Goal: Task Accomplishment & Management: Manage account settings

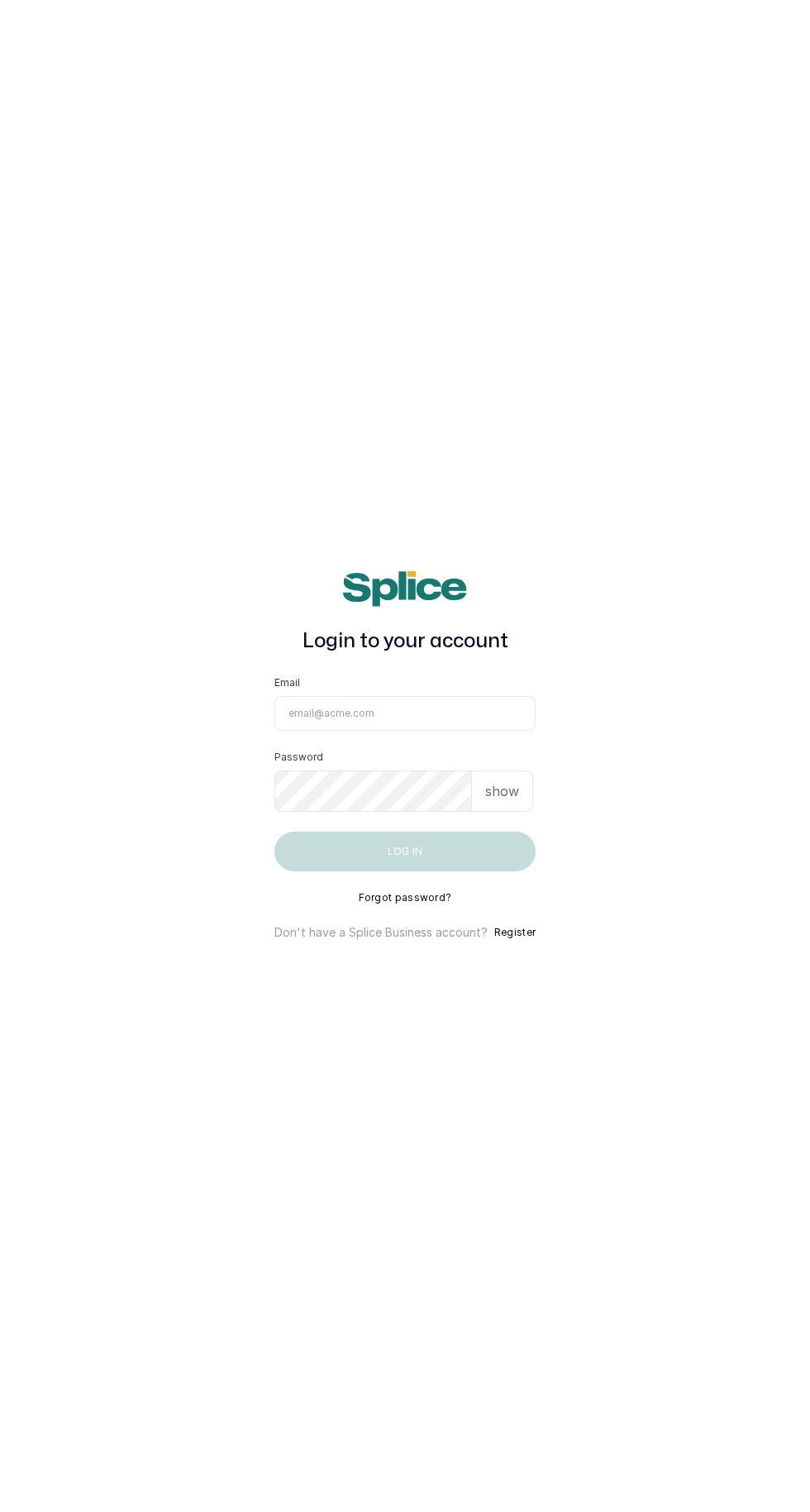
click at [436, 731] on input "Email" at bounding box center [405, 714] width 261 height 35
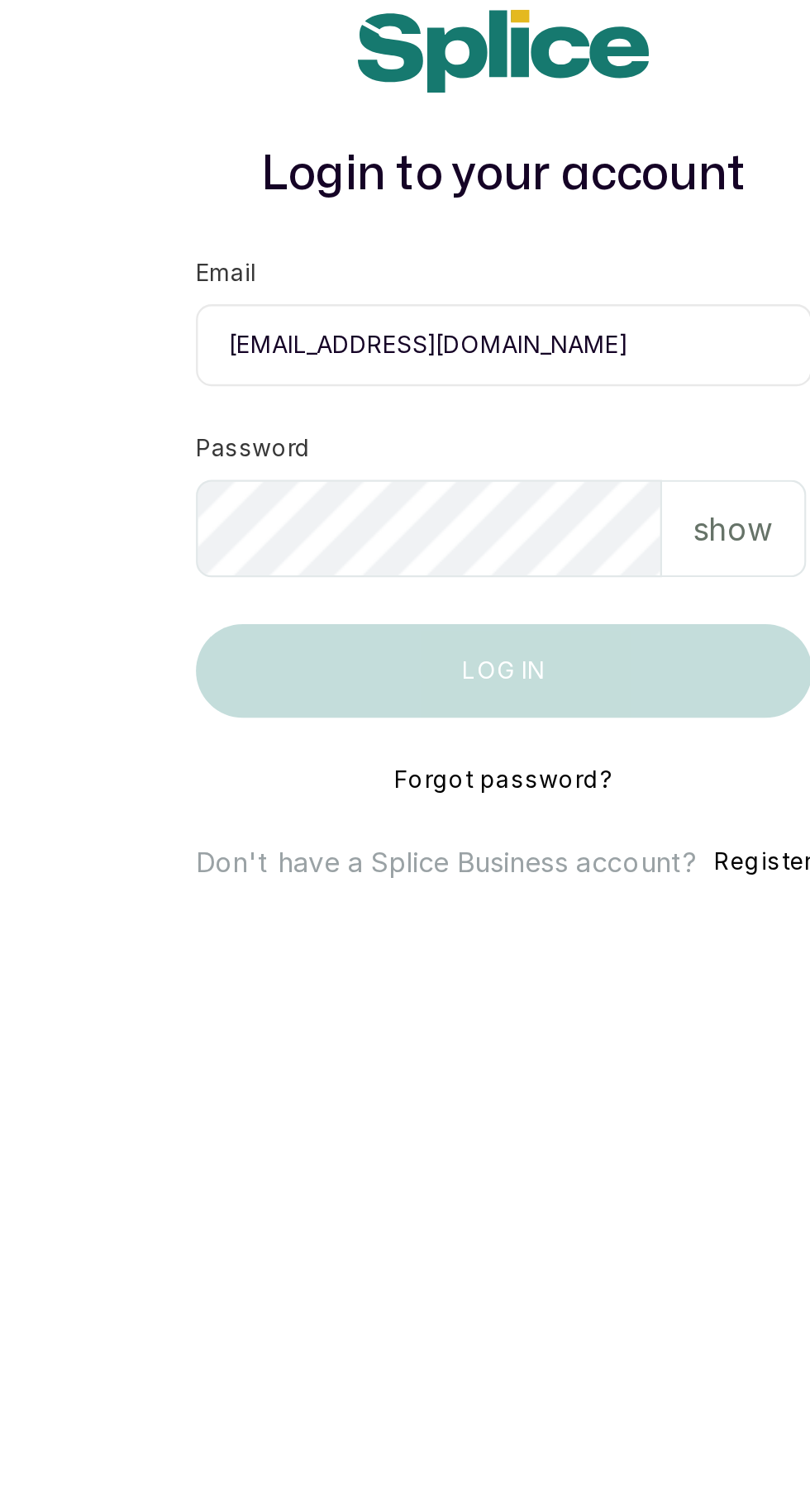
scroll to position [10, 0]
type input "[EMAIL_ADDRESS][DOMAIN_NAME]"
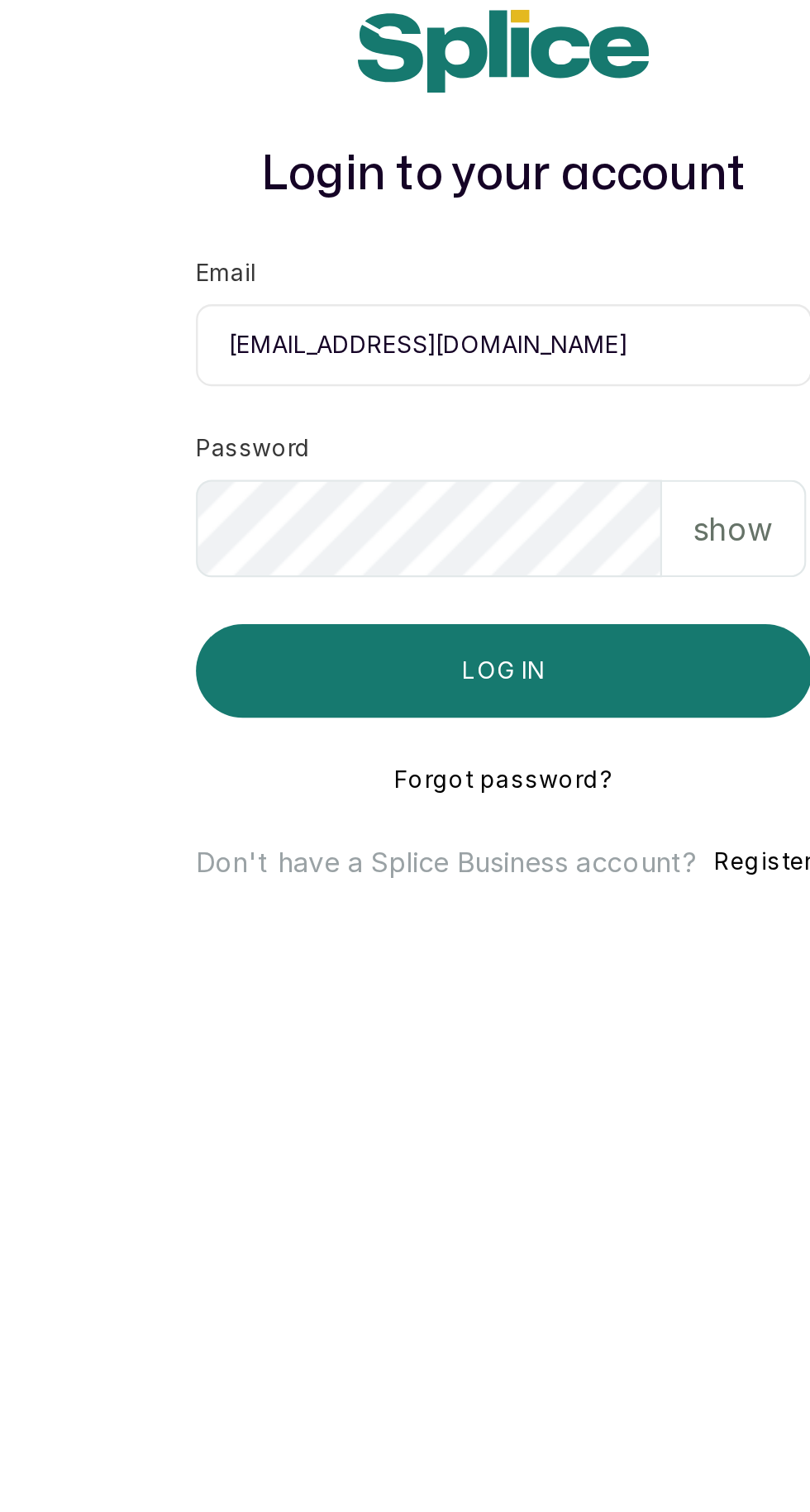
click at [447, 871] on button "Log in" at bounding box center [405, 851] width 261 height 40
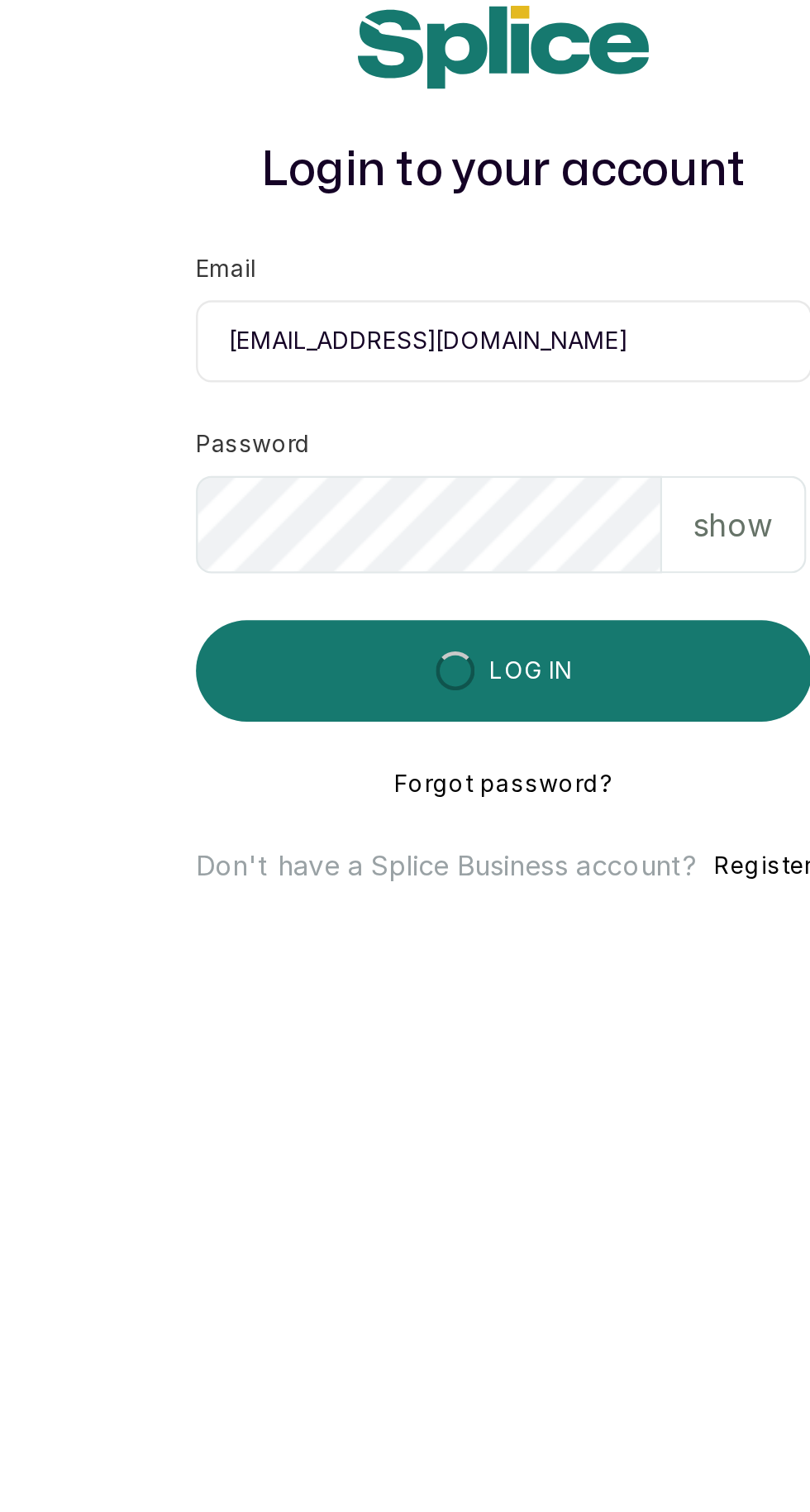
scroll to position [8, 0]
click at [335, 1069] on main "Login to your account Email pinkandbluespang@gmail.com Password show Log in For…" at bounding box center [405, 756] width 810 height 1512
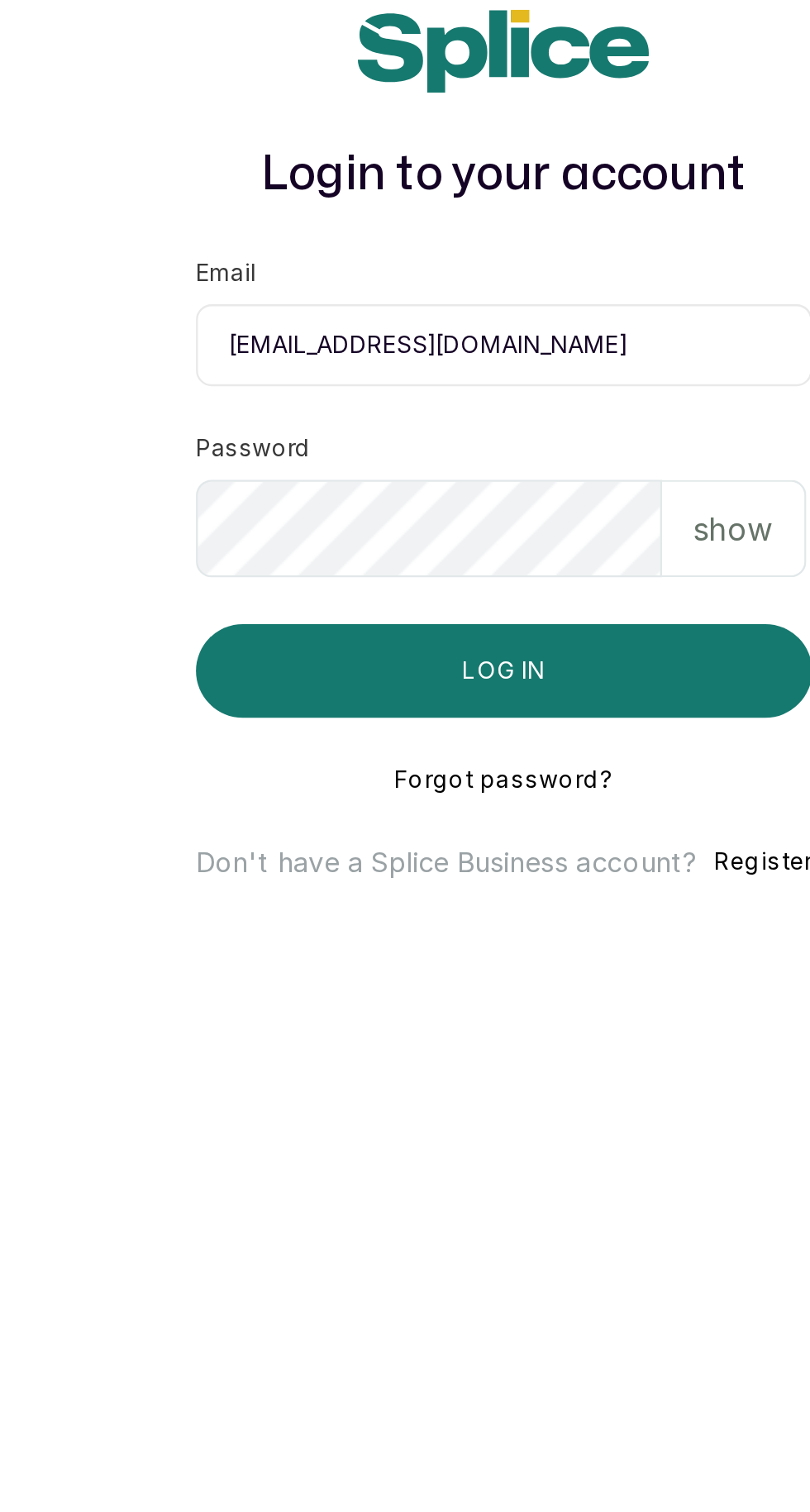
scroll to position [10, 0]
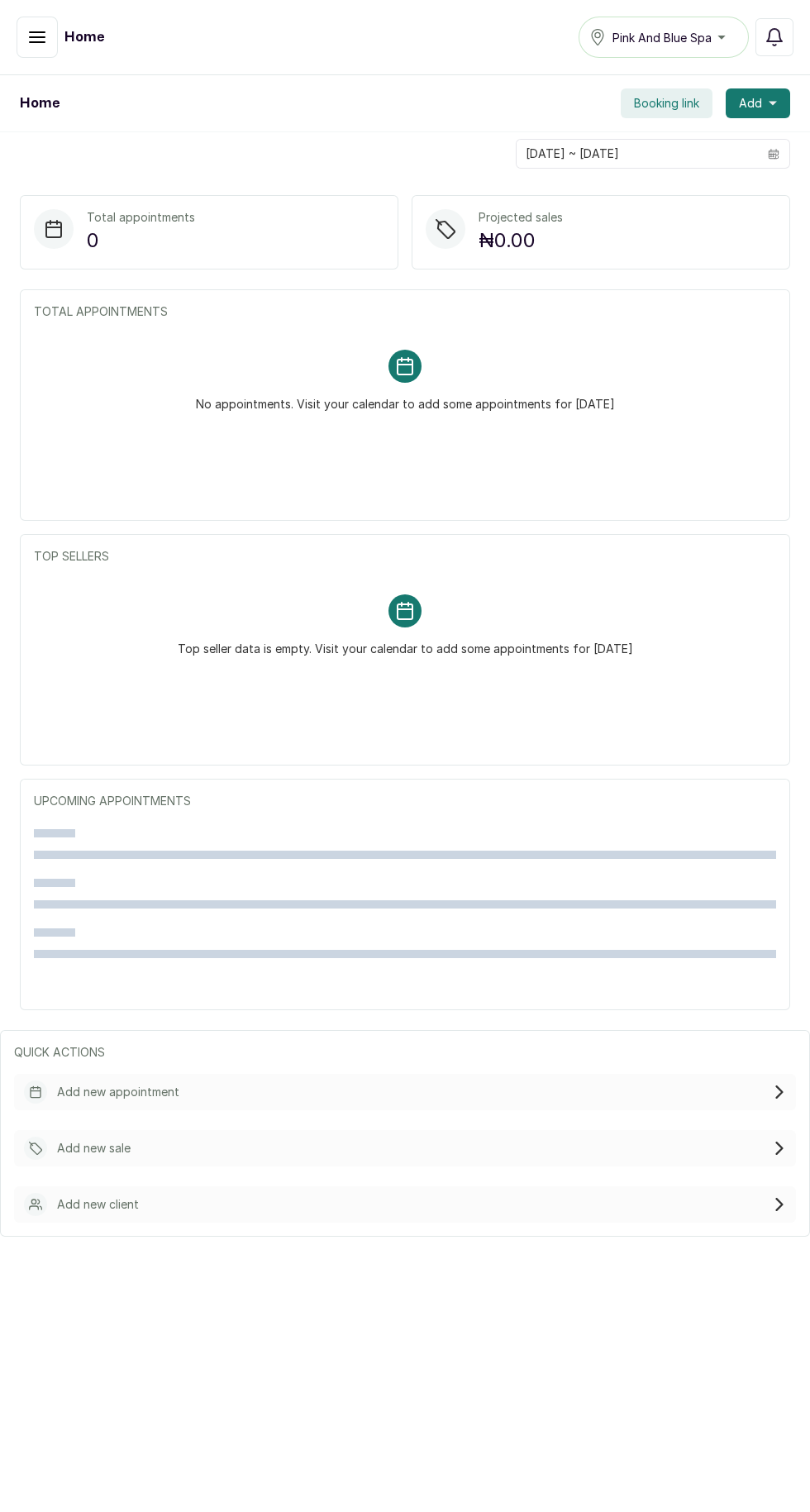
click at [774, 27] on icon "button" at bounding box center [774, 37] width 20 height 20
